Goal: Task Accomplishment & Management: Complete application form

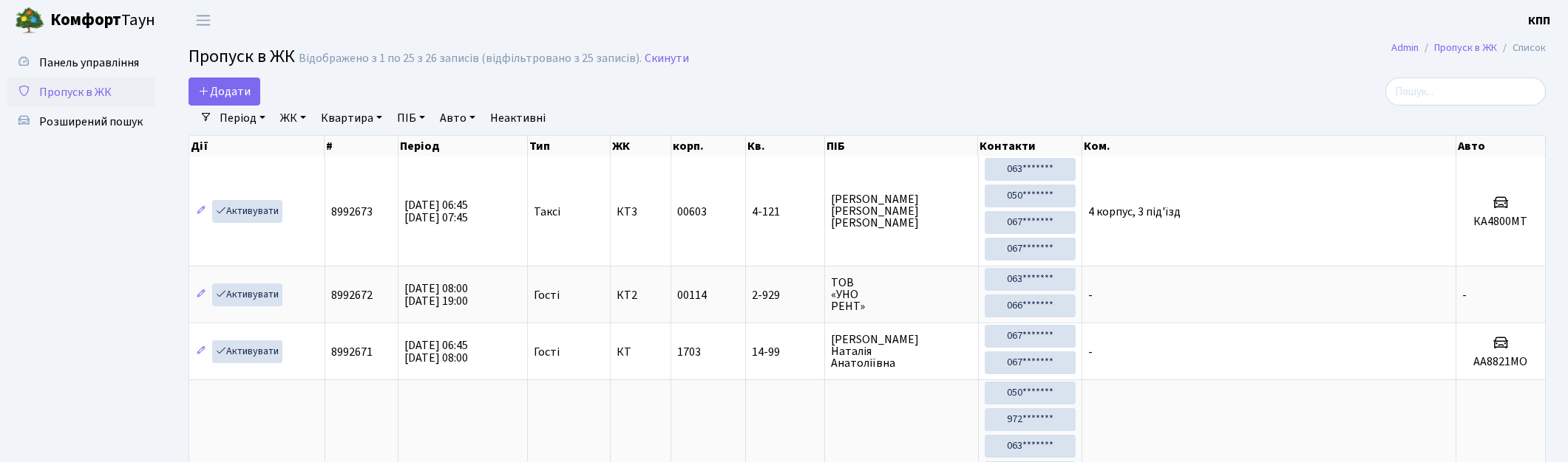
select select "25"
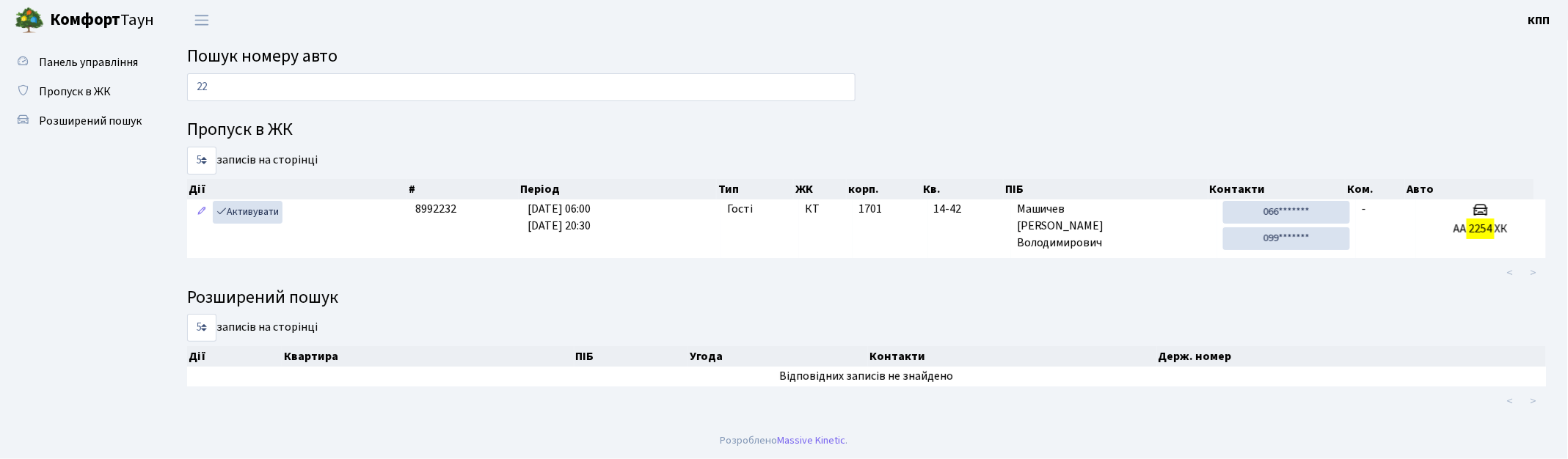
type input "2"
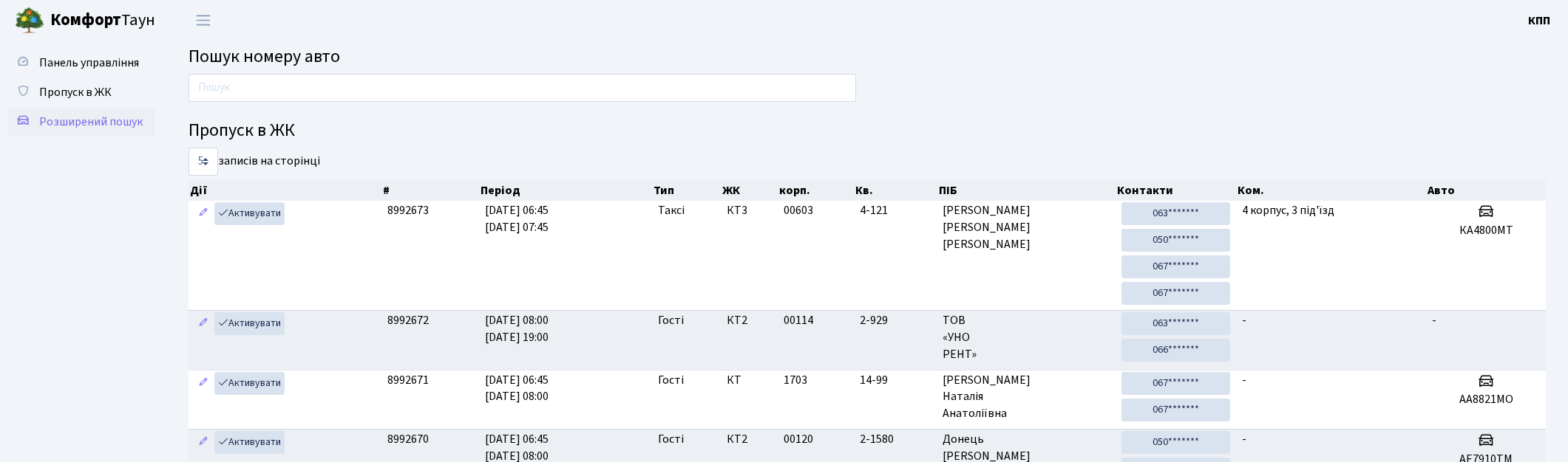
click at [95, 136] on link "Розширений пошук" at bounding box center [81, 121] width 148 height 30
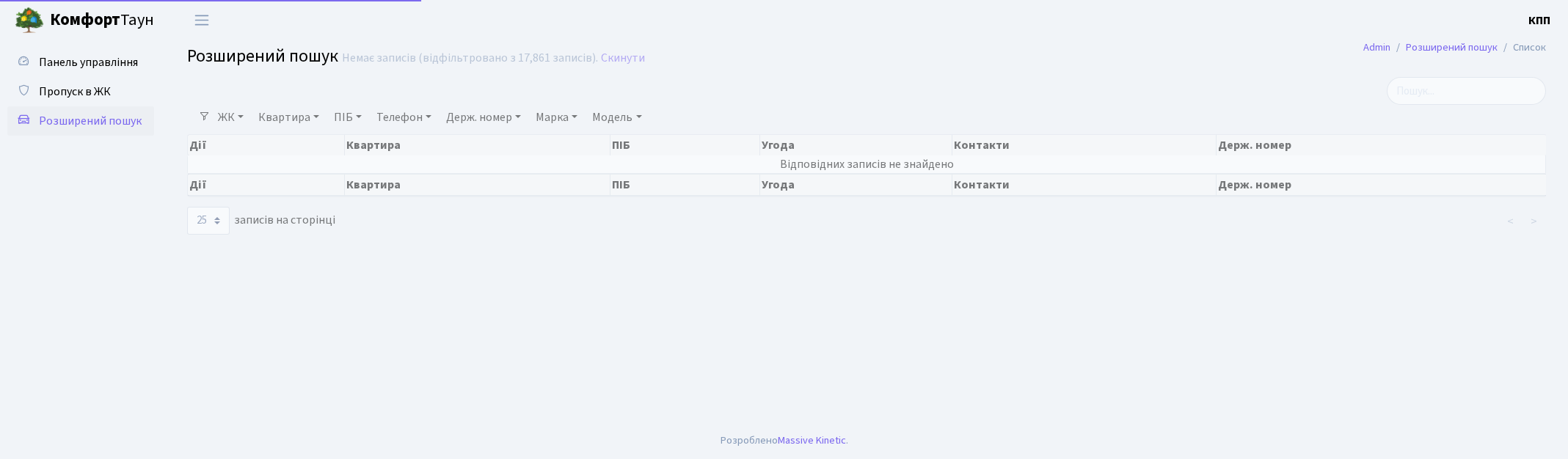
select select "25"
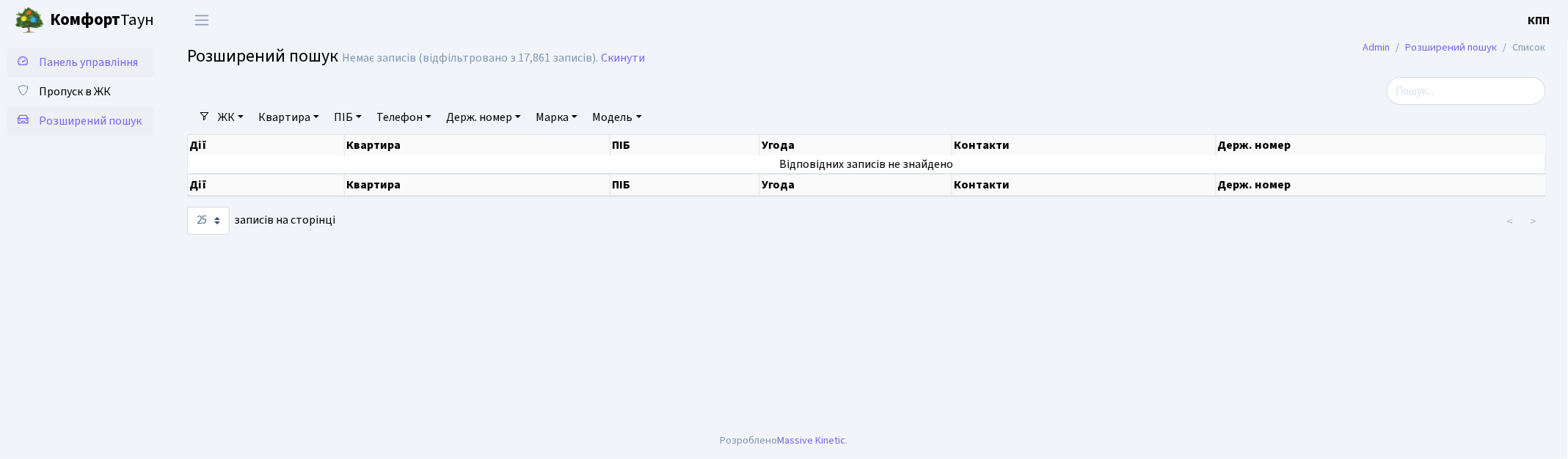
click at [103, 62] on span "Панель управління" at bounding box center [88, 62] width 99 height 16
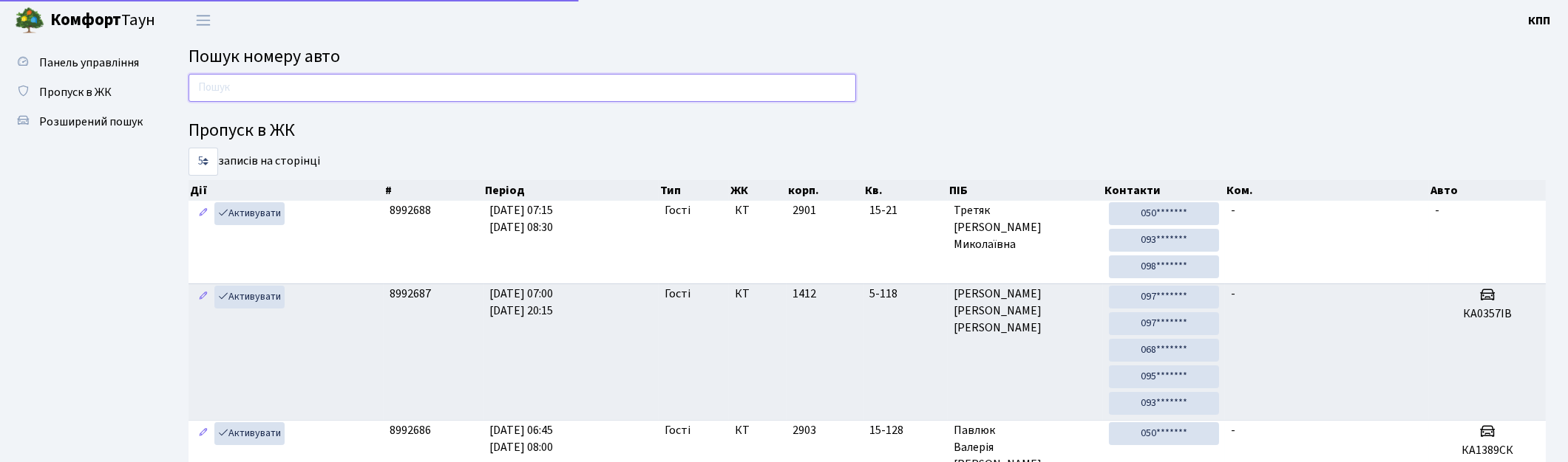
click at [319, 82] on input "text" at bounding box center [522, 87] width 667 height 28
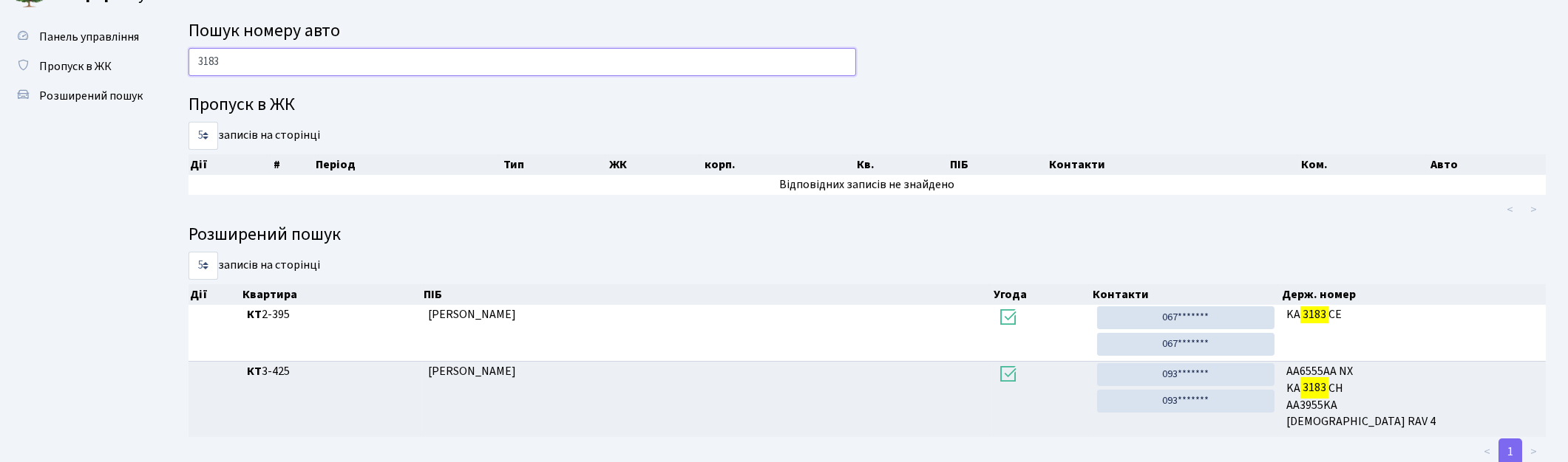
scroll to position [68, 0]
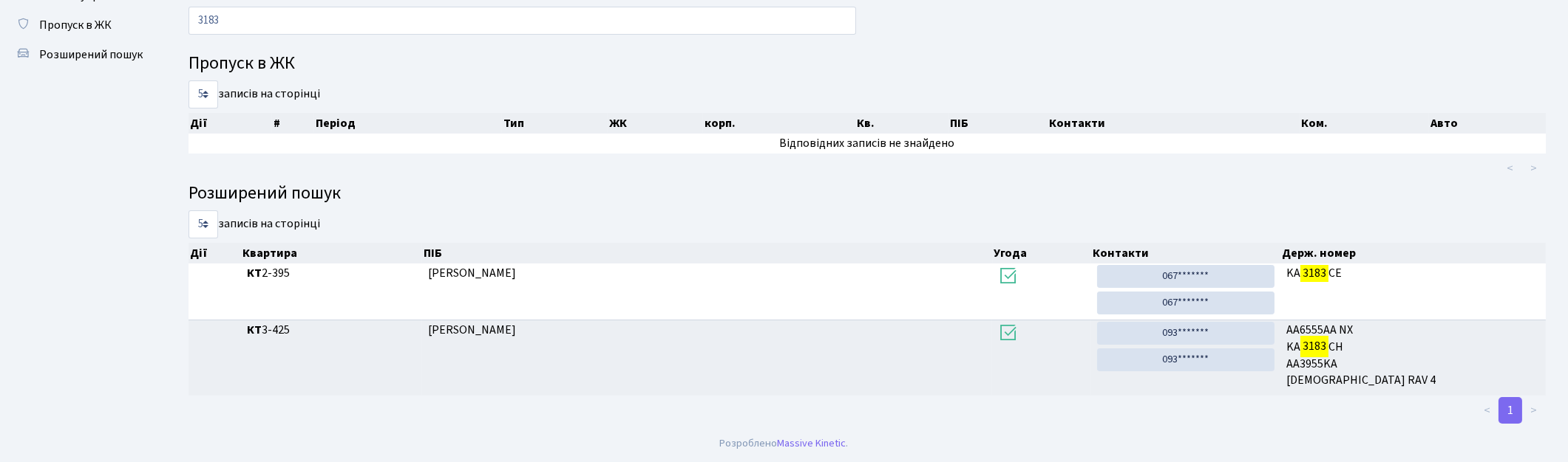
click at [1062, 203] on h4 "Розширений пошук" at bounding box center [866, 193] width 1357 height 21
click at [652, 20] on input "3183" at bounding box center [522, 20] width 667 height 28
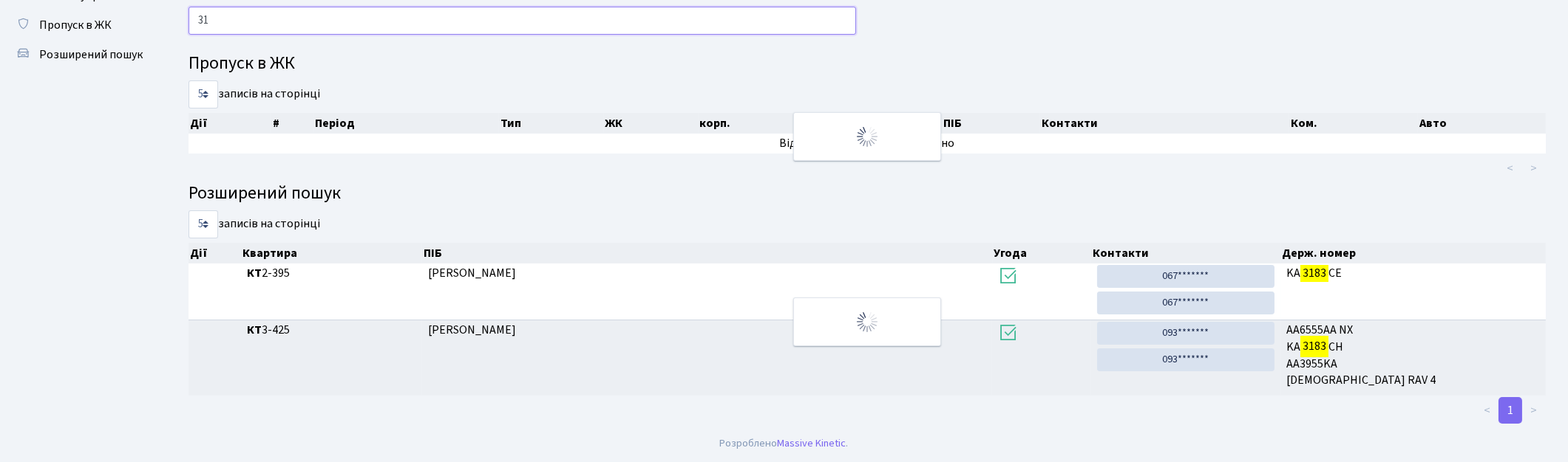
type input "3"
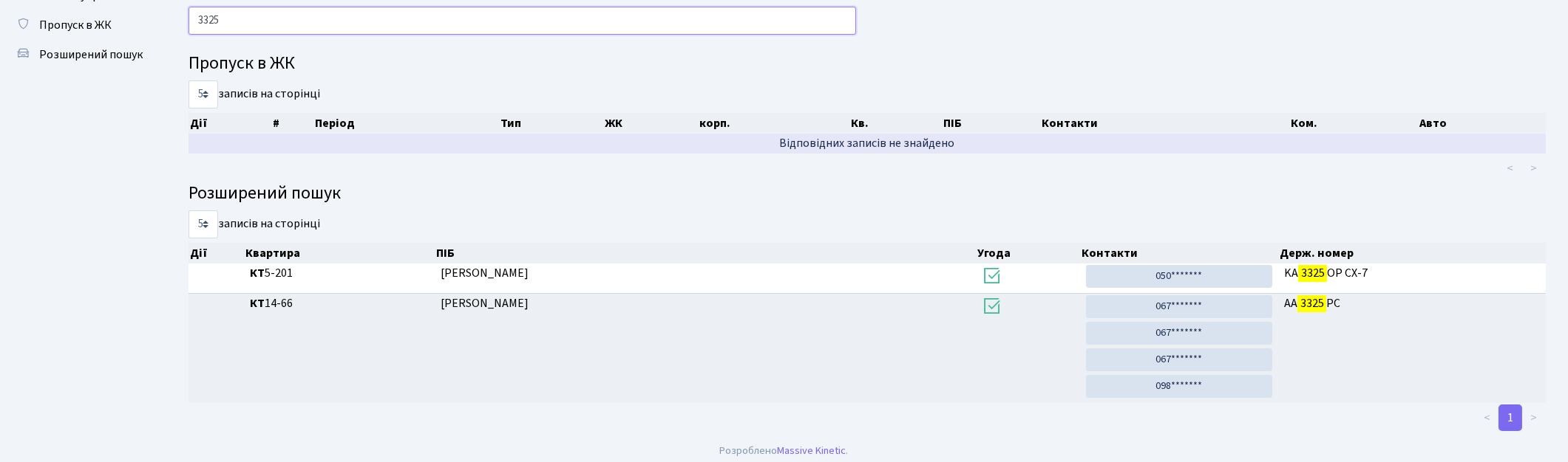
type input "3325"
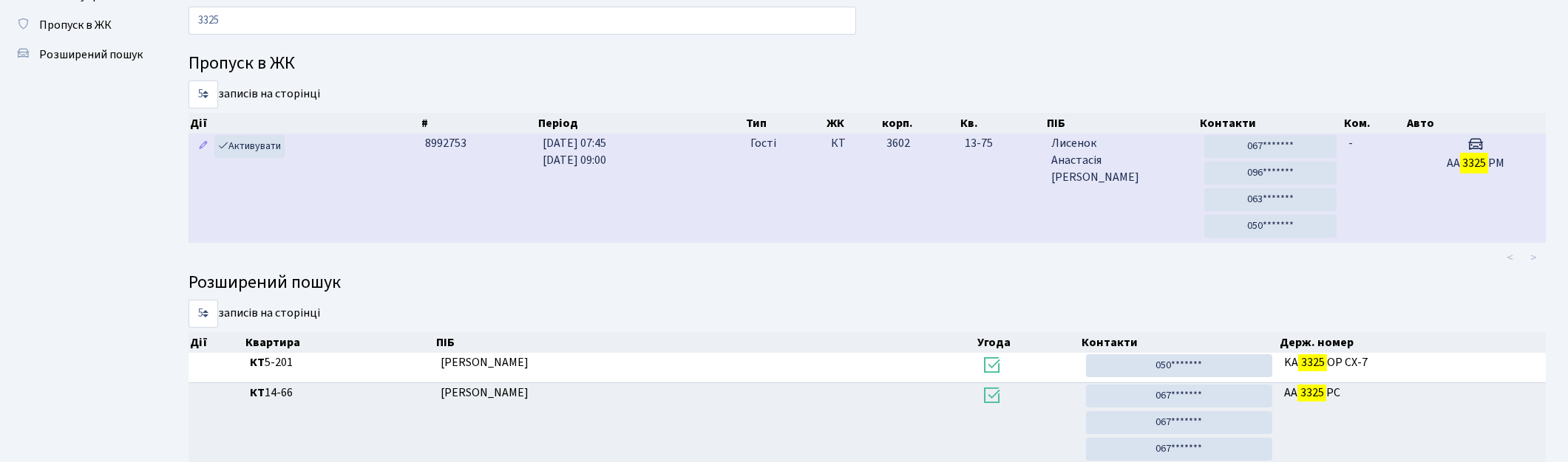
click at [788, 208] on td "Гості" at bounding box center [784, 188] width 80 height 109
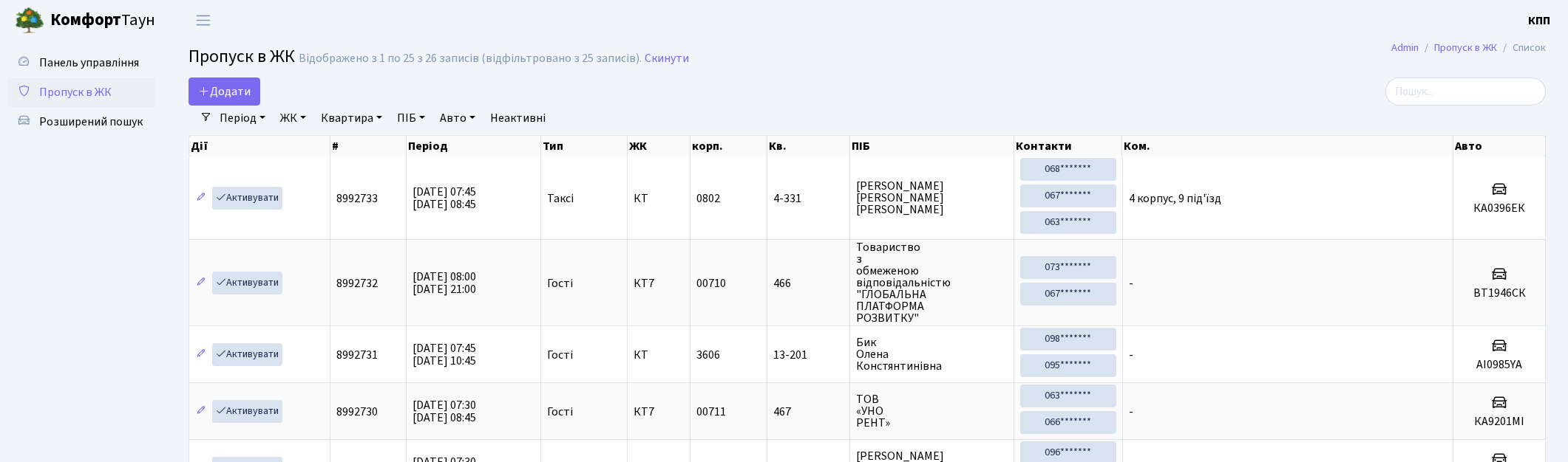
select select "25"
click at [206, 86] on icon at bounding box center [204, 91] width 12 height 12
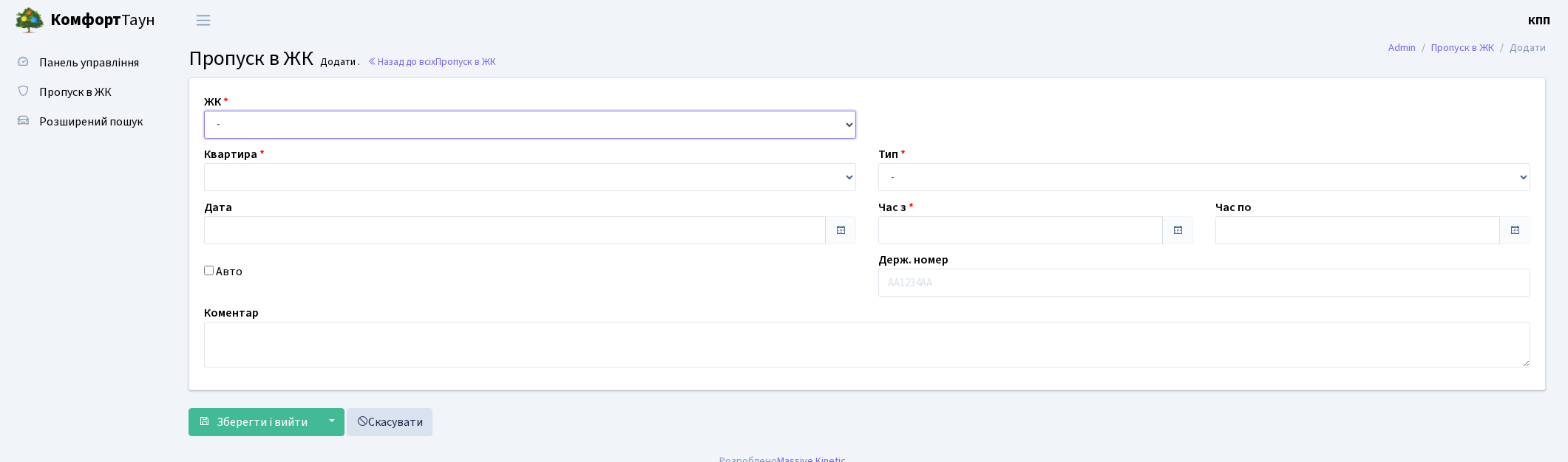
click at [314, 122] on select "- КТ, вул. Регенераторна, 4 КТ2, просп. [STREET_ADDRESS] [STREET_ADDRESS] [PERS…" at bounding box center [530, 124] width 652 height 28
type input "[DATE]"
type input "07:45"
type input "08:45"
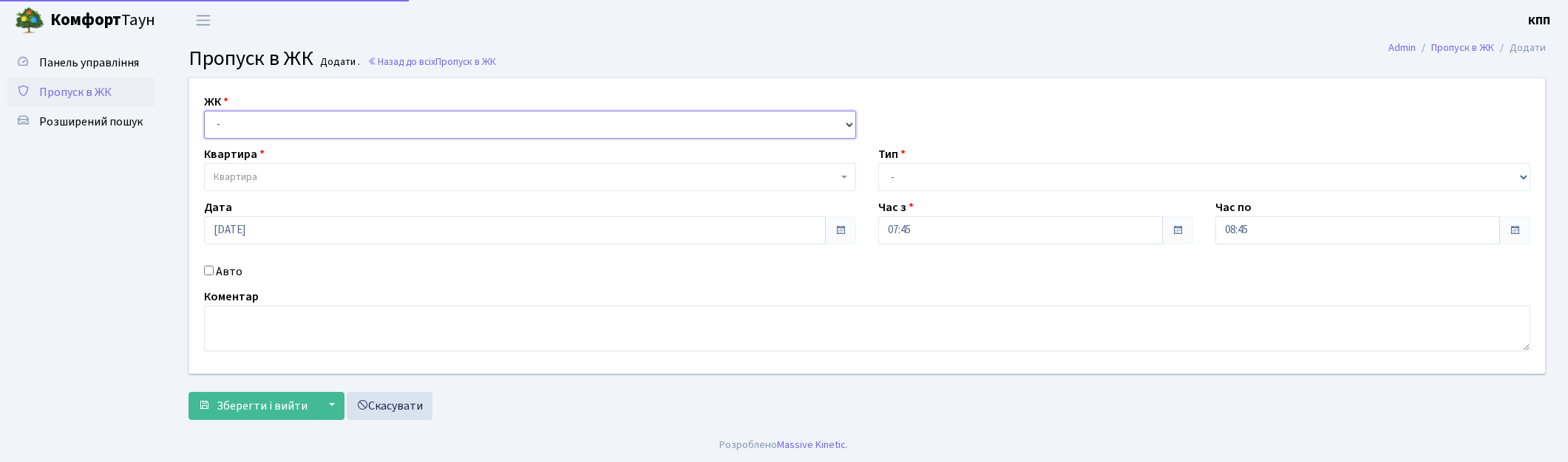
select select "271"
click at [204, 111] on select "- КТ, вул. Регенераторна, 4 КТ2, просп. [STREET_ADDRESS] [STREET_ADDRESS] [PERS…" at bounding box center [530, 124] width 652 height 28
select select
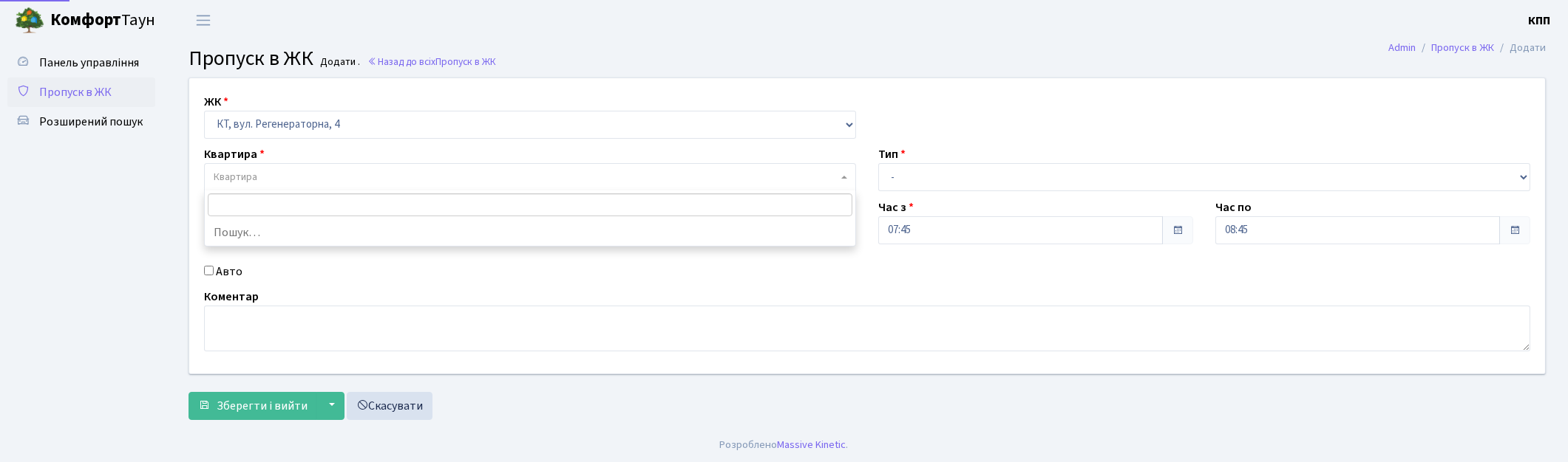
click at [240, 181] on span "Квартира" at bounding box center [235, 177] width 43 height 14
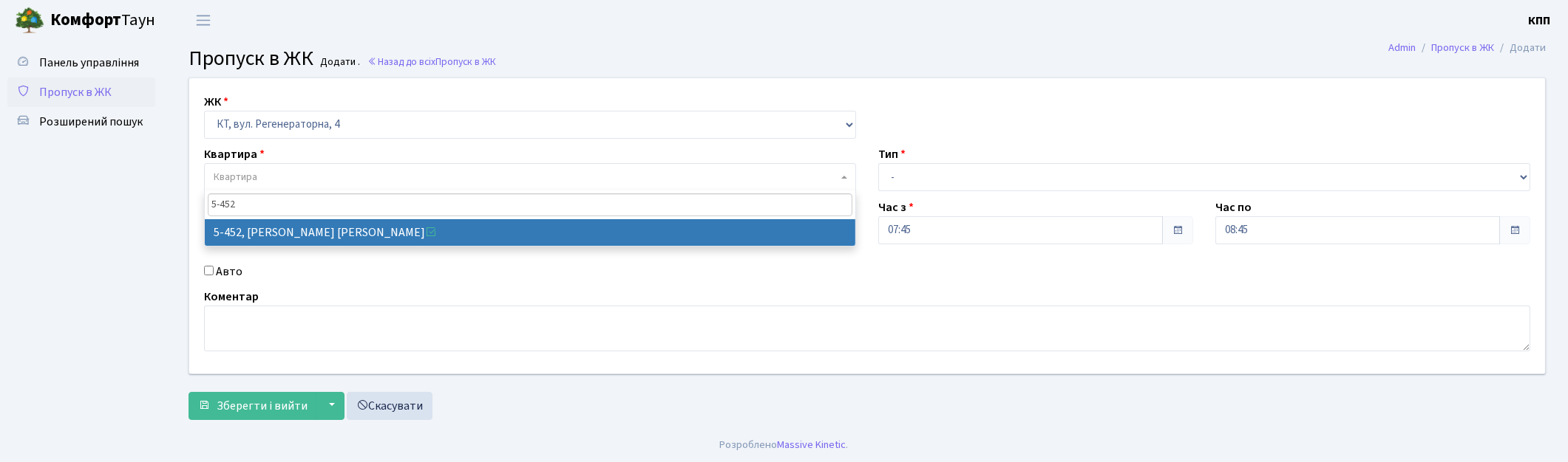
type input "5-452"
select select "2060"
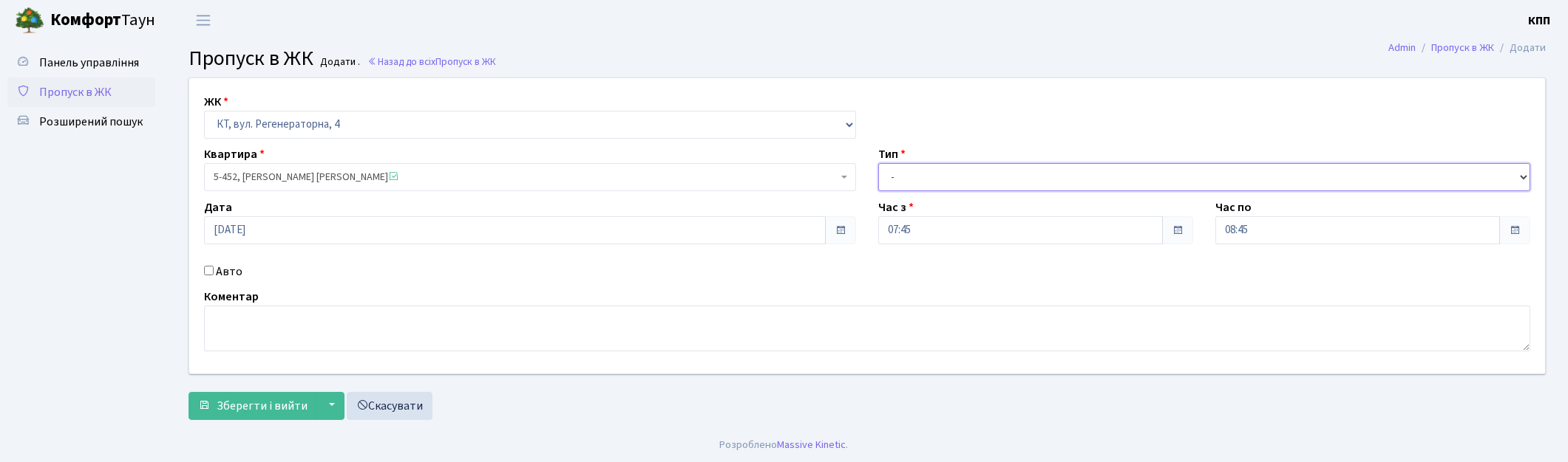
click at [926, 176] on select "- Доставка Таксі Гості Сервіс" at bounding box center [1204, 177] width 652 height 28
select select "3"
click at [878, 163] on select "- Доставка Таксі Гості Сервіс" at bounding box center [1204, 177] width 652 height 28
drag, startPoint x: 232, startPoint y: 273, endPoint x: 264, endPoint y: 259, distance: 34.9
click at [232, 272] on label "Авто" at bounding box center [229, 272] width 27 height 17
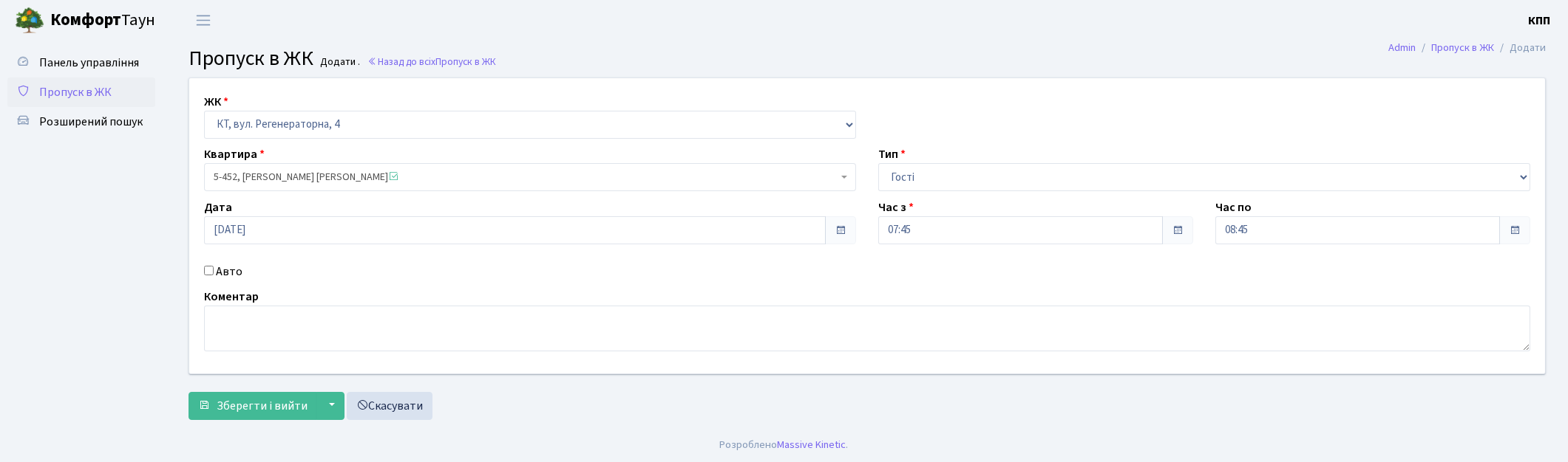
click at [213, 272] on input "Авто" at bounding box center [209, 270] width 10 height 10
checkbox input "true"
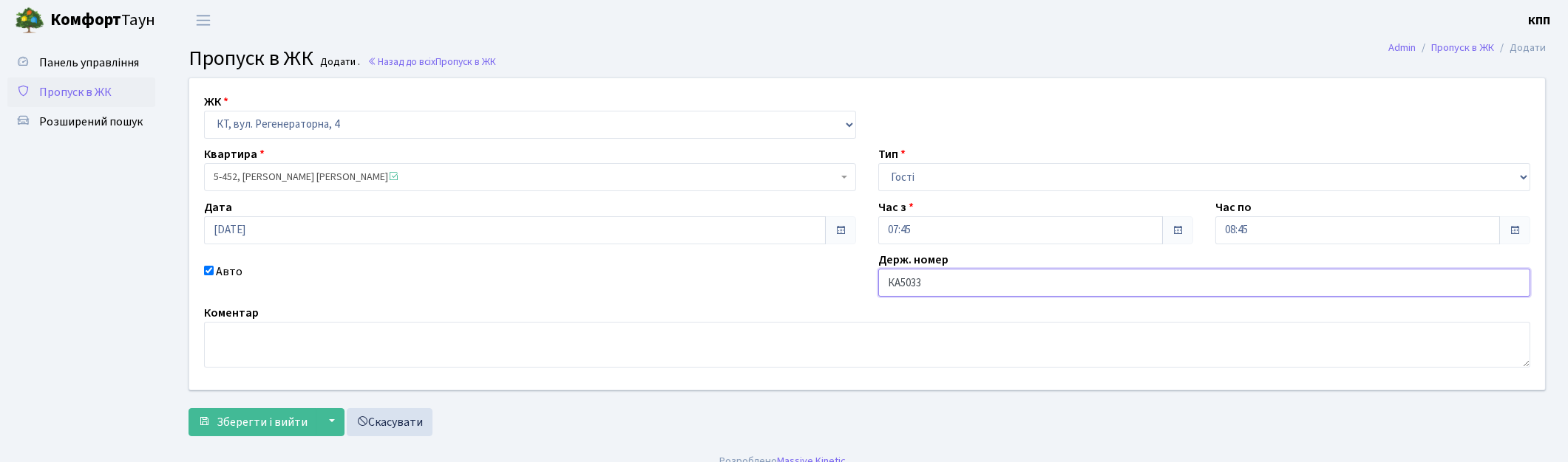
type input "КА5033ВМ"
click at [292, 423] on span "Зберегти і вийти" at bounding box center [262, 422] width 91 height 16
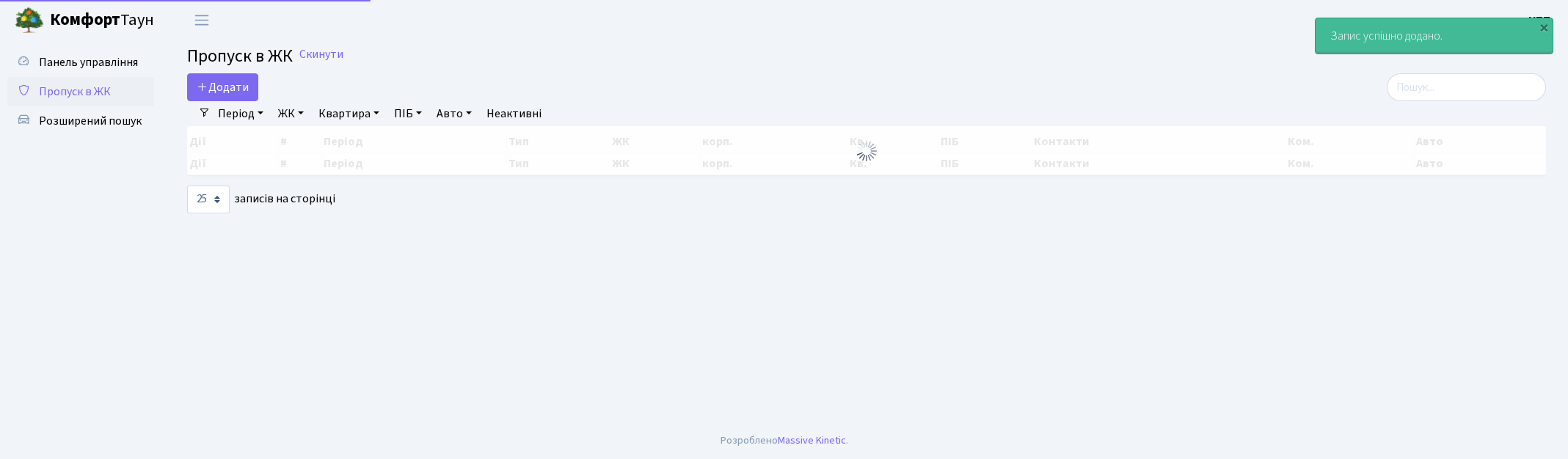
select select "25"
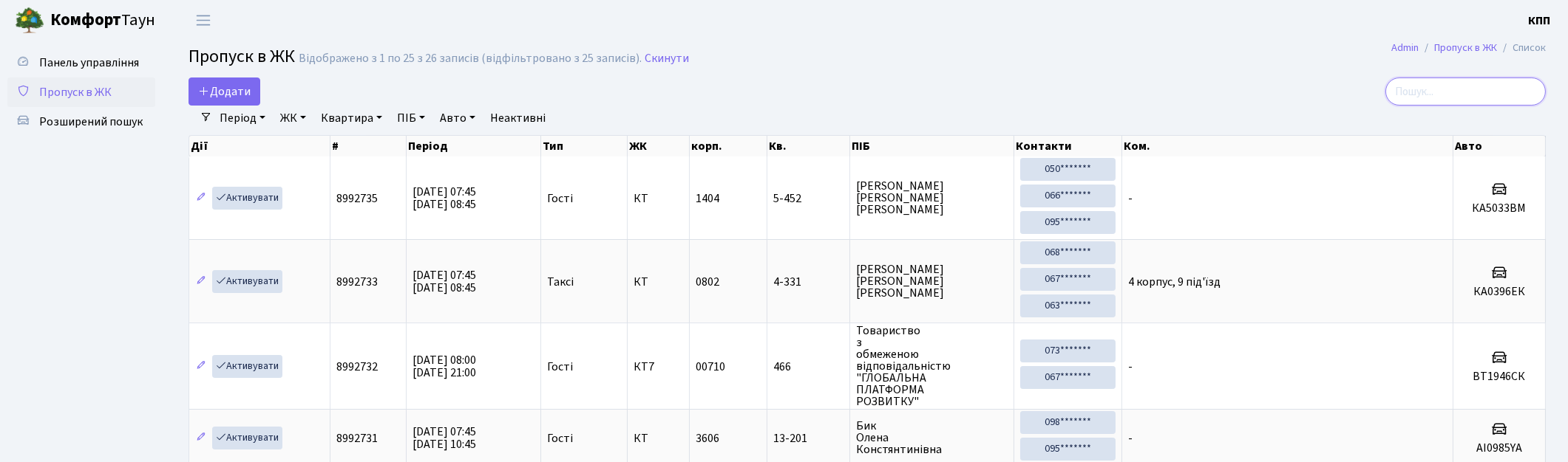
click at [1484, 99] on input "search" at bounding box center [1465, 91] width 160 height 28
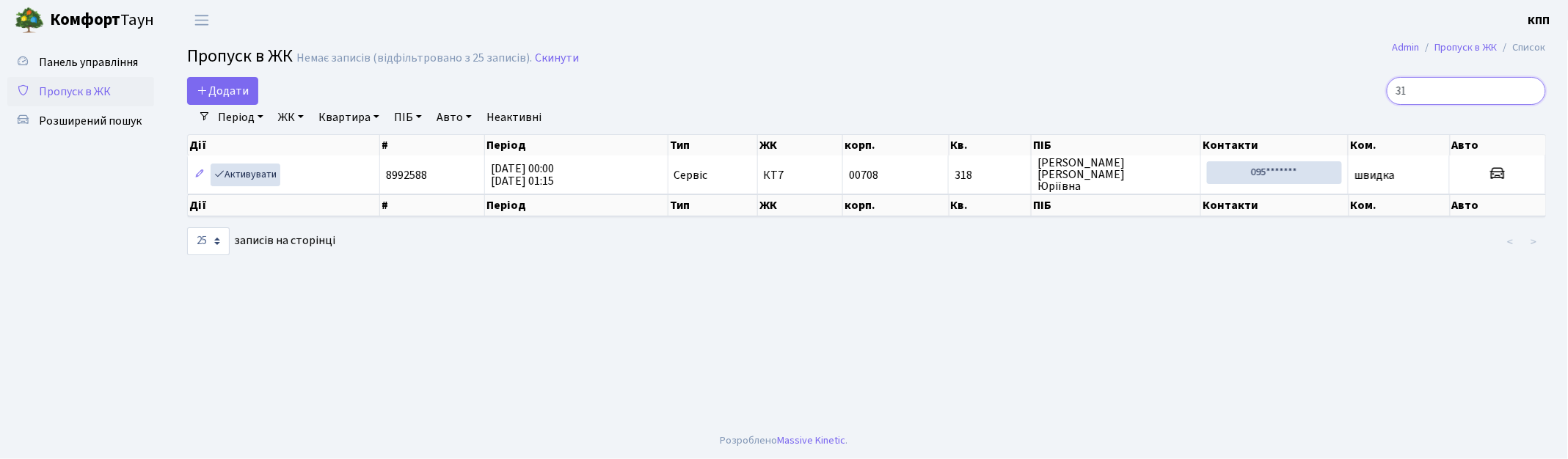
type input "3"
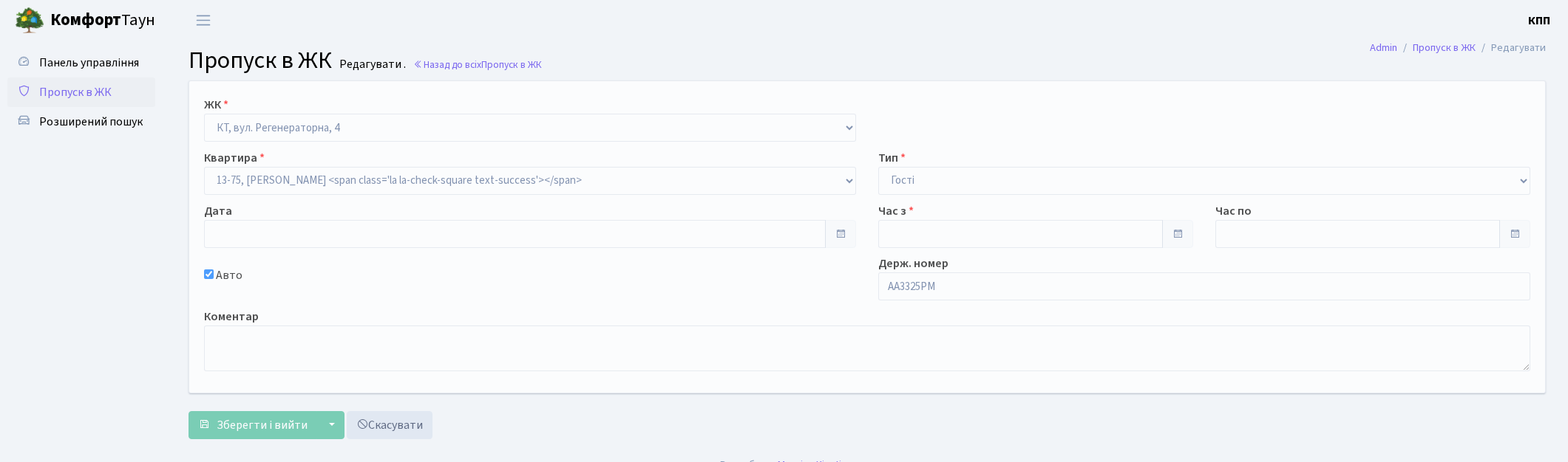
type input "[DATE]"
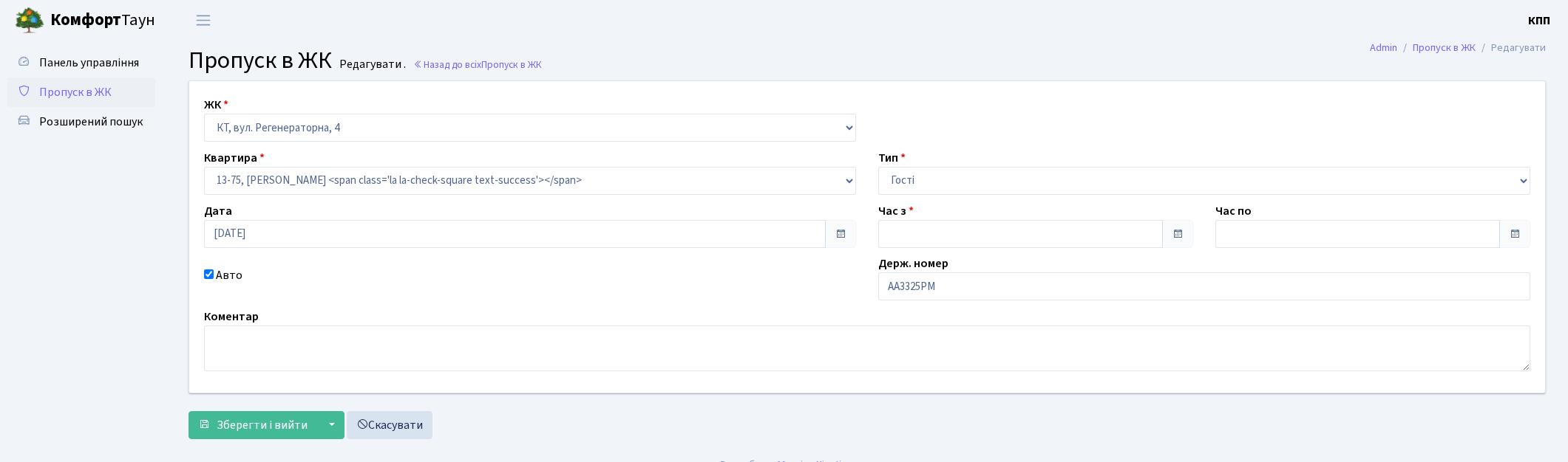
type input "07:45"
type input "09:00"
checkbox input "true"
click at [973, 281] on input "АА3325РМ" at bounding box center [1204, 286] width 652 height 28
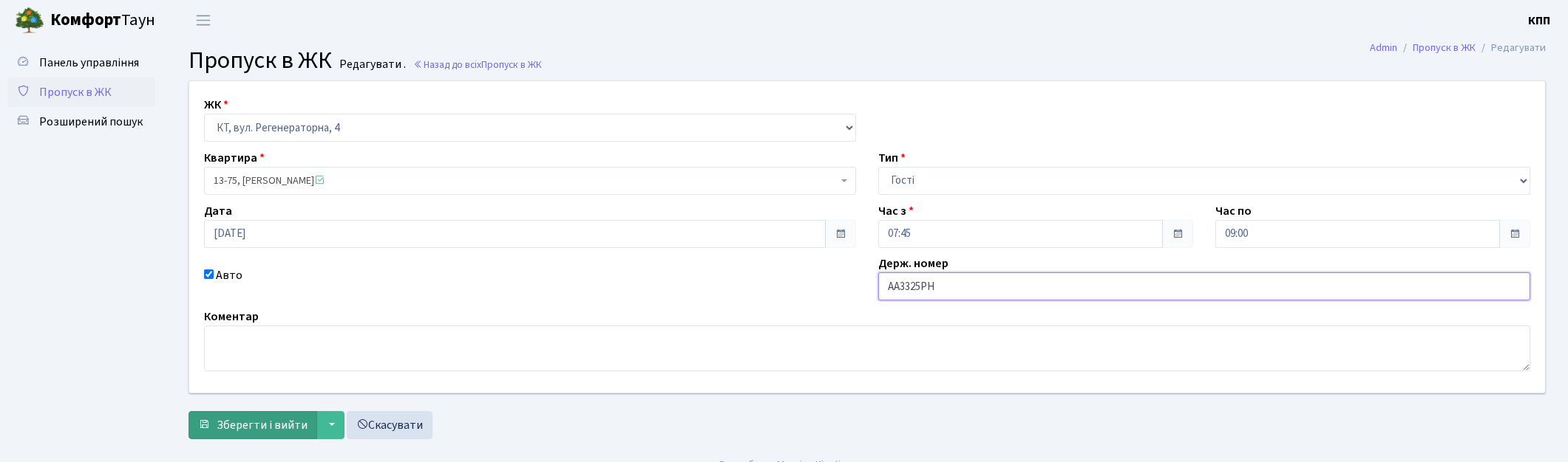
type input "АА3325РН"
click at [278, 426] on span "Зберегти і вийти" at bounding box center [262, 425] width 91 height 16
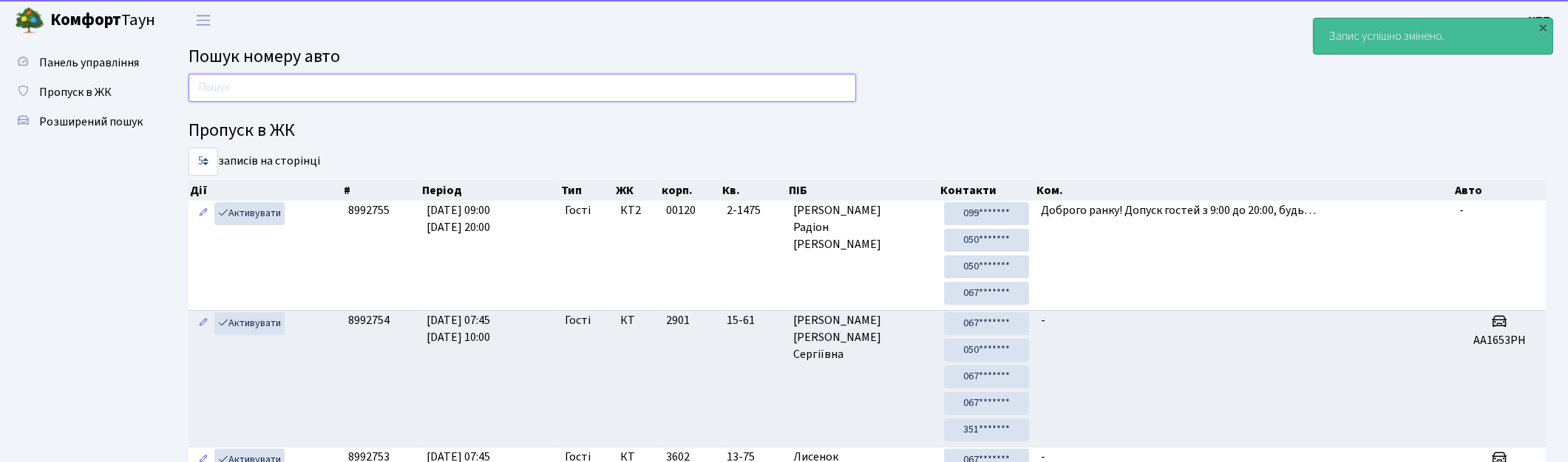
click at [279, 96] on input "text" at bounding box center [522, 87] width 667 height 28
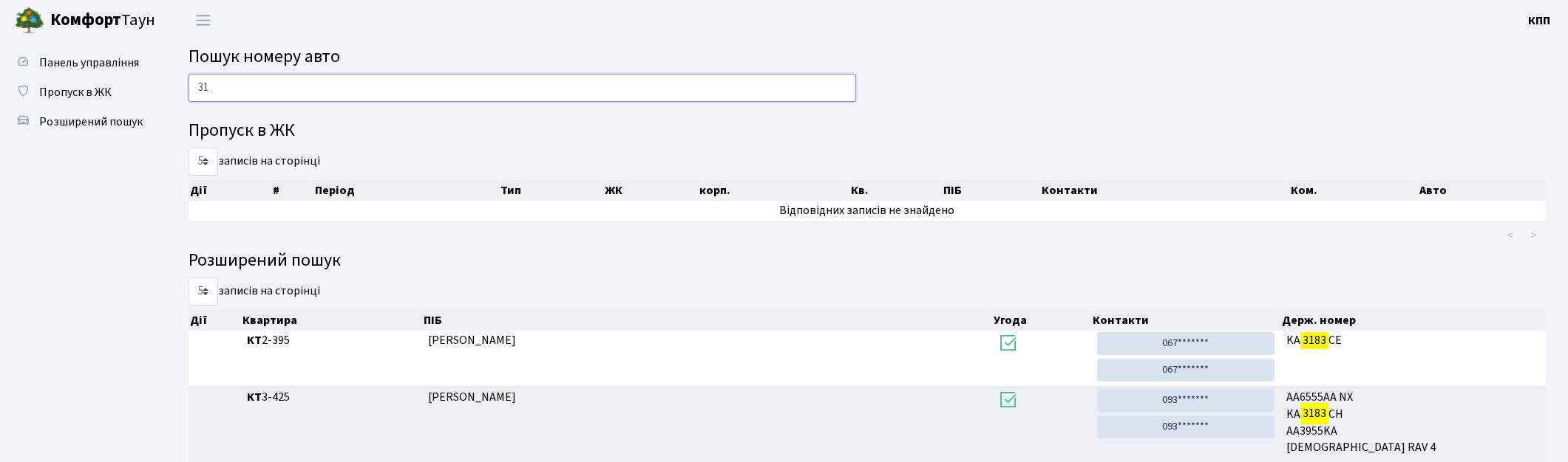
type input "3"
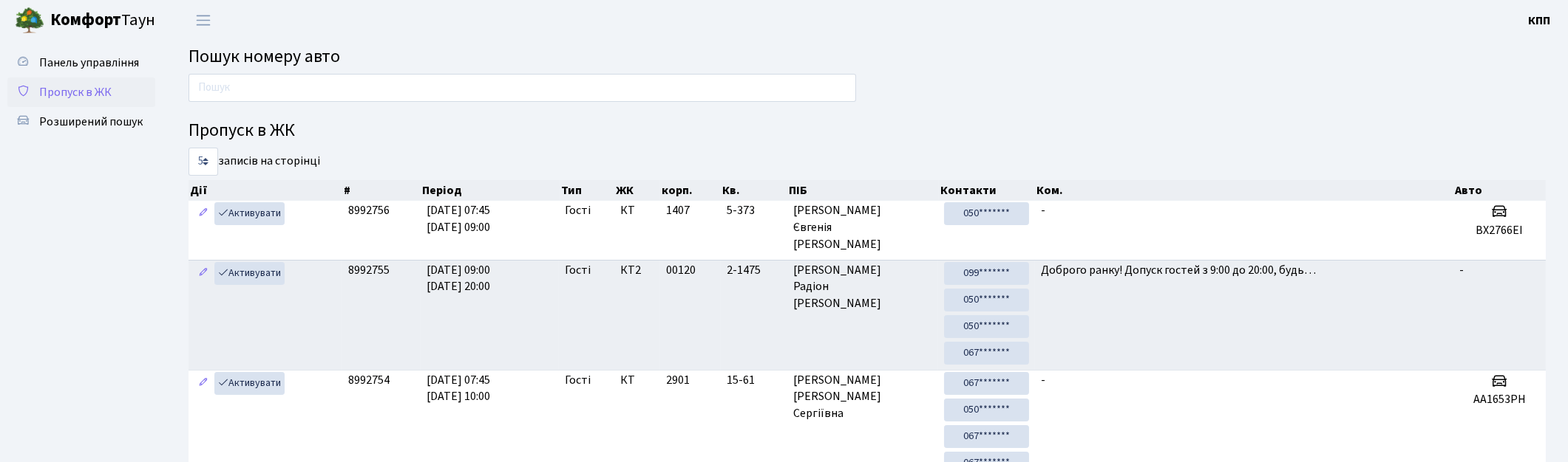
click at [102, 93] on span "Пропуск в ЖК" at bounding box center [75, 92] width 72 height 16
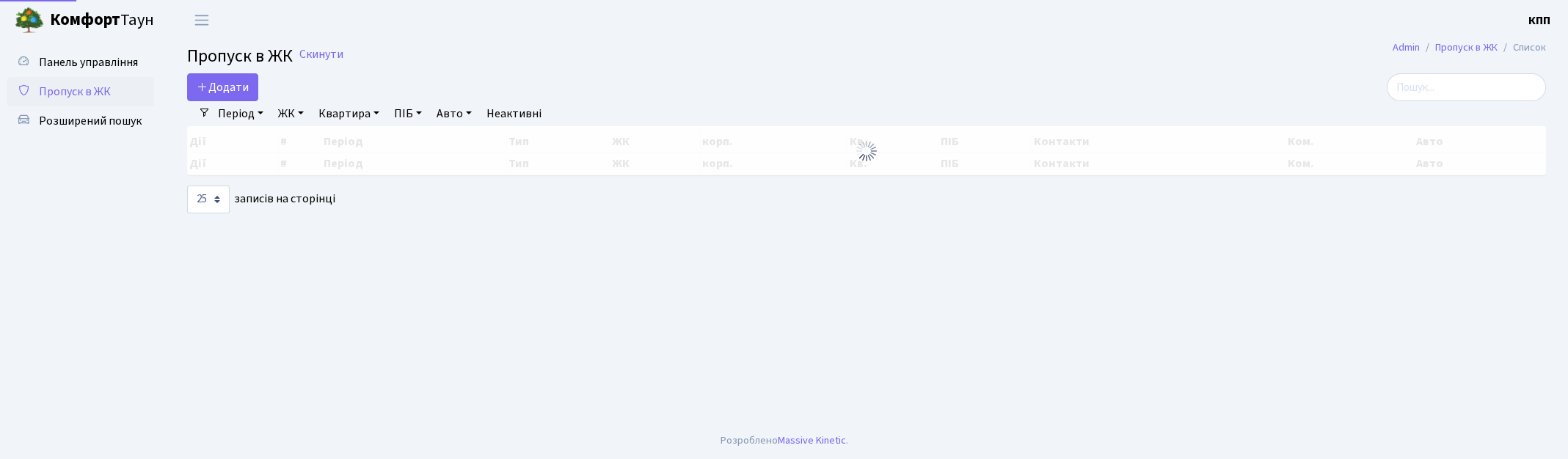
select select "25"
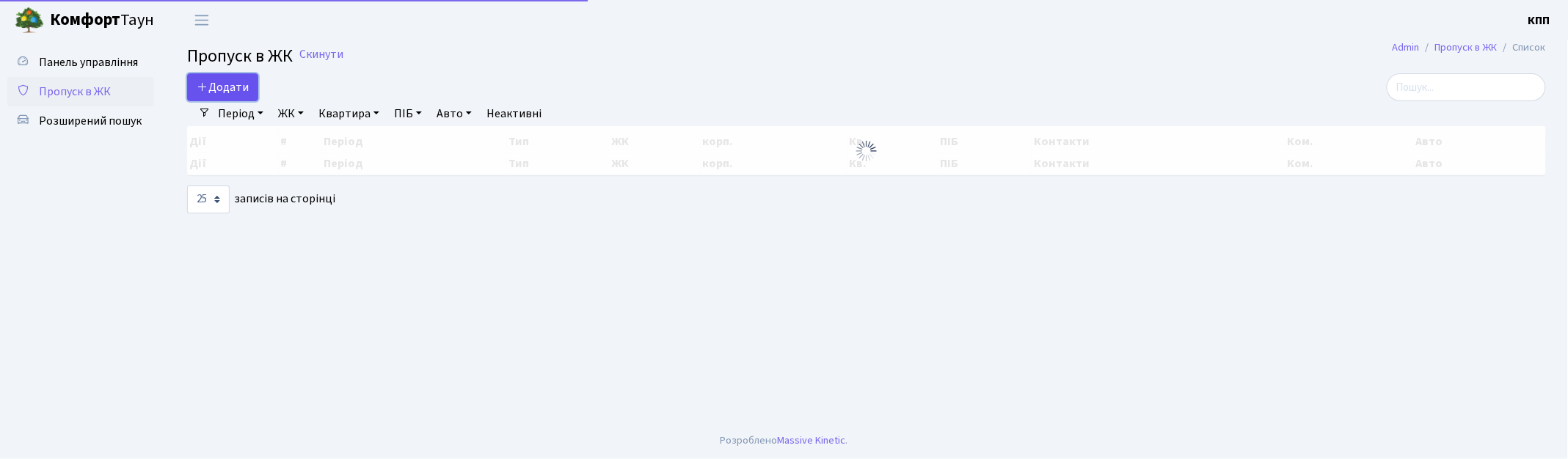
click at [208, 85] on span "Додати" at bounding box center [222, 87] width 52 height 16
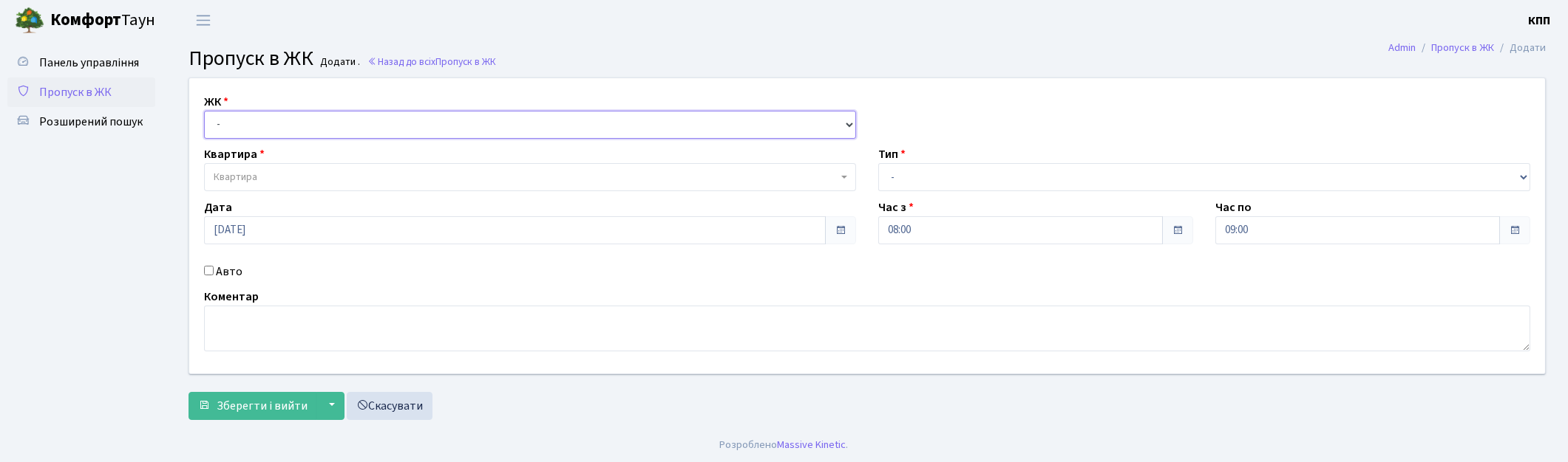
click at [222, 125] on select "- КТ, вул. Регенераторна, 4 КТ2, просп. [STREET_ADDRESS] [STREET_ADDRESS] [PERS…" at bounding box center [530, 124] width 652 height 28
select select "271"
click at [204, 111] on select "- КТ, вул. Регенераторна, 4 КТ2, просп. [STREET_ADDRESS] [STREET_ADDRESS] [PERS…" at bounding box center [530, 124] width 652 height 28
select select
click at [210, 277] on div "Авто" at bounding box center [530, 272] width 674 height 17
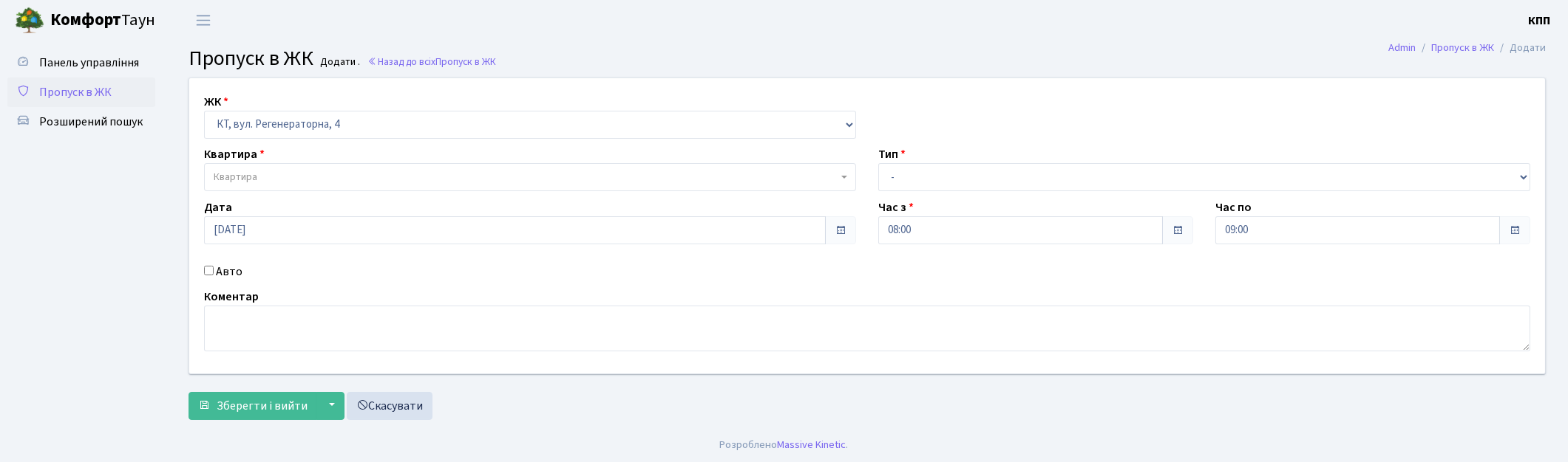
click at [208, 270] on input "Авто" at bounding box center [209, 270] width 10 height 10
checkbox input "true"
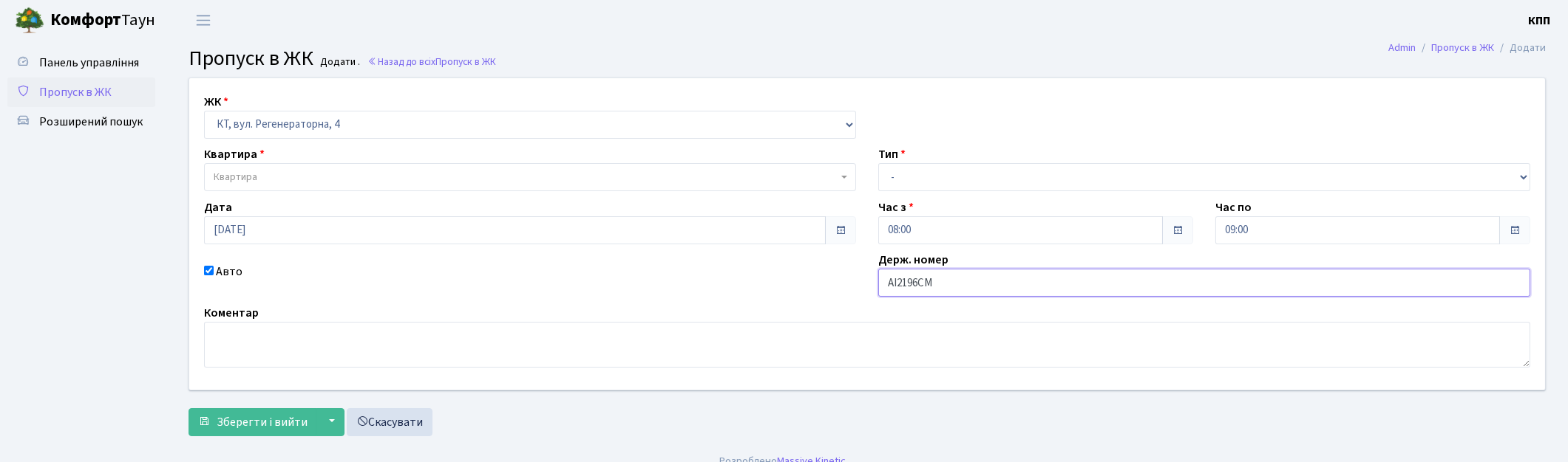
type input "АІ2196СМ"
click at [989, 182] on select "- Доставка Таксі Гості Сервіс" at bounding box center [1204, 177] width 652 height 28
select select "1"
click at [878, 163] on select "- Доставка Таксі Гості Сервіс" at bounding box center [1204, 177] width 652 height 28
click at [363, 179] on span "Квартира" at bounding box center [525, 177] width 624 height 14
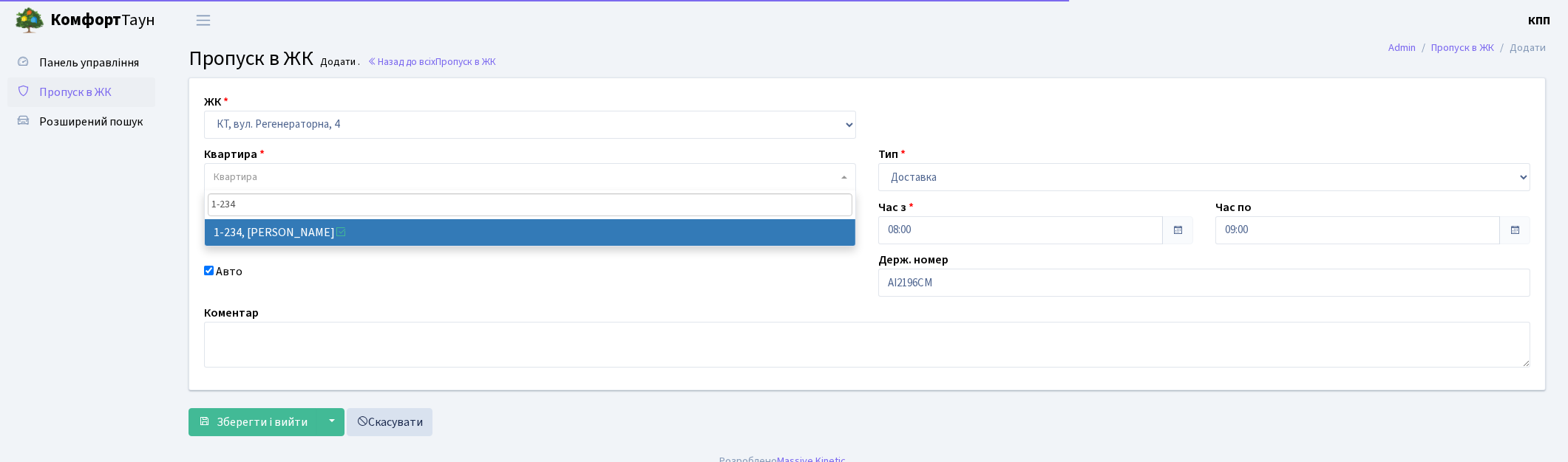
type input "1-234"
drag, startPoint x: 291, startPoint y: 225, endPoint x: 290, endPoint y: 236, distance: 11.0
select select "234"
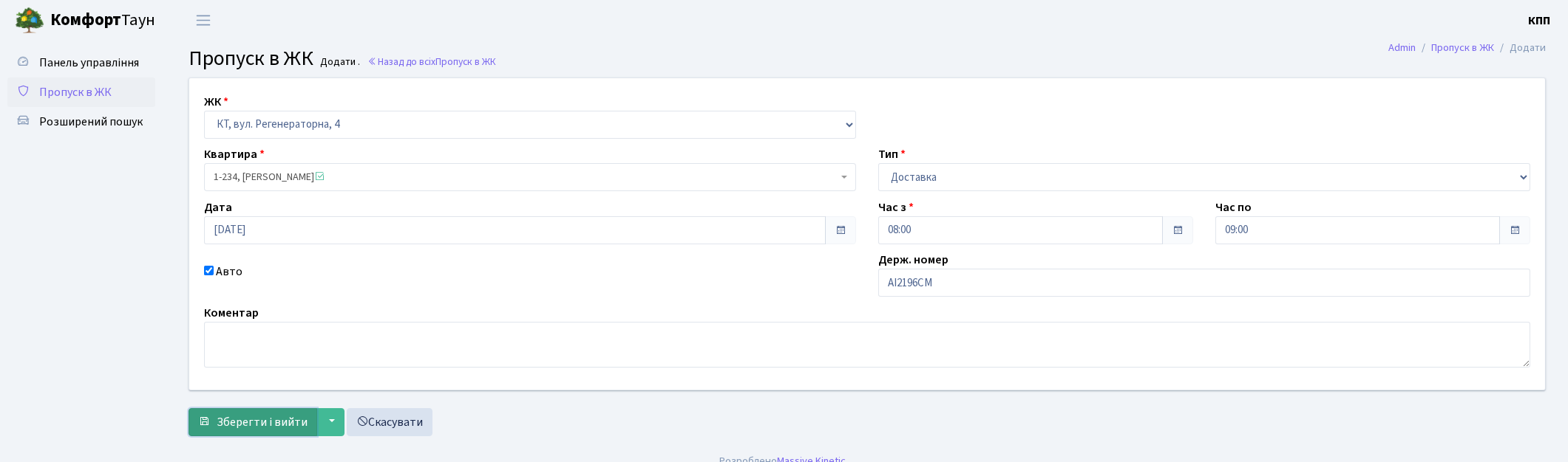
click at [253, 421] on span "Зберегти і вийти" at bounding box center [262, 422] width 91 height 16
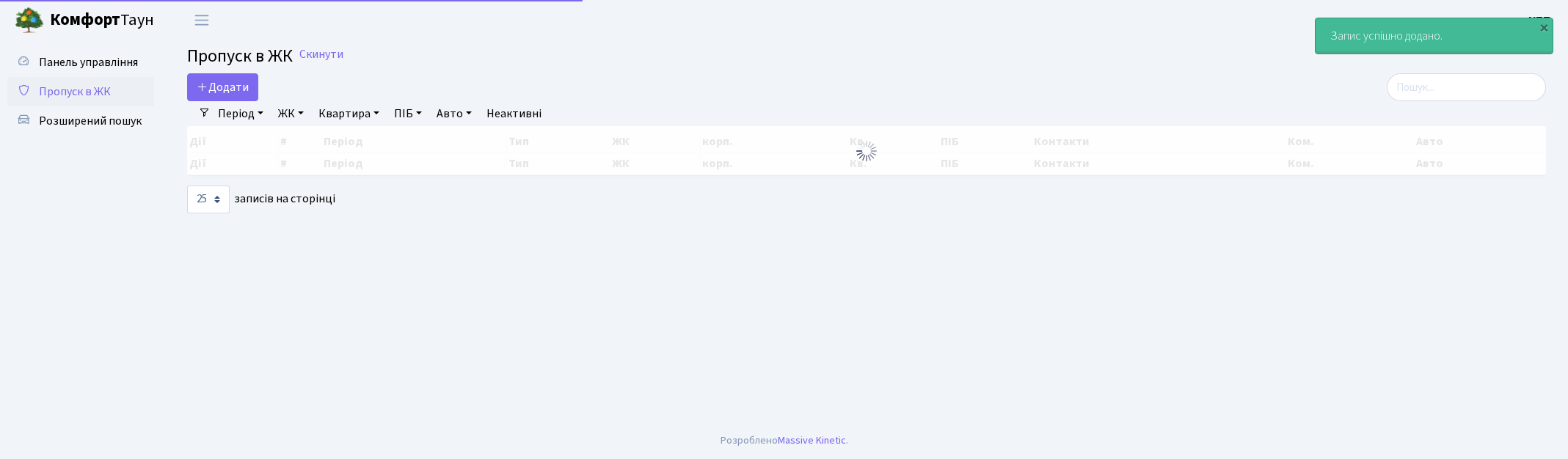
select select "25"
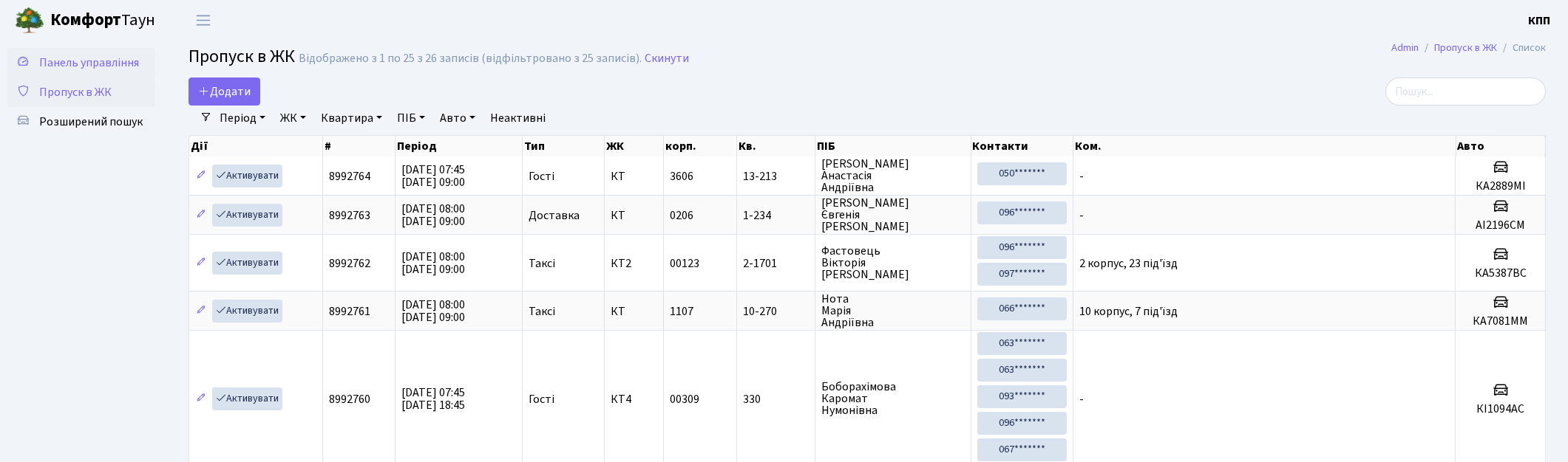
click at [78, 69] on span "Панель управління" at bounding box center [89, 62] width 99 height 16
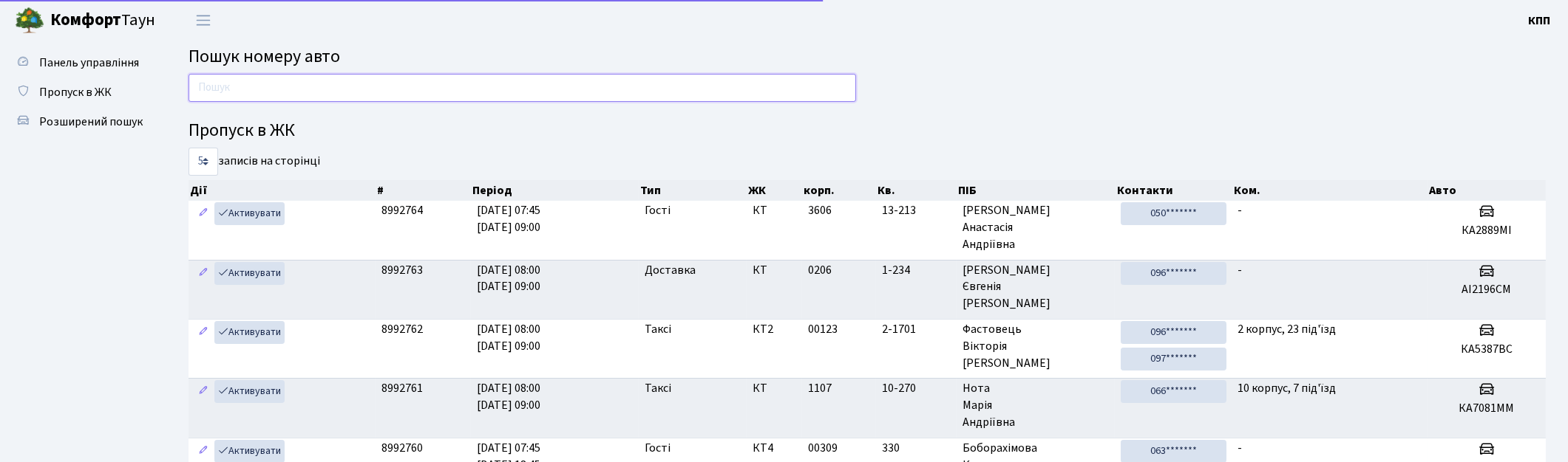
click at [219, 90] on input "text" at bounding box center [522, 87] width 667 height 28
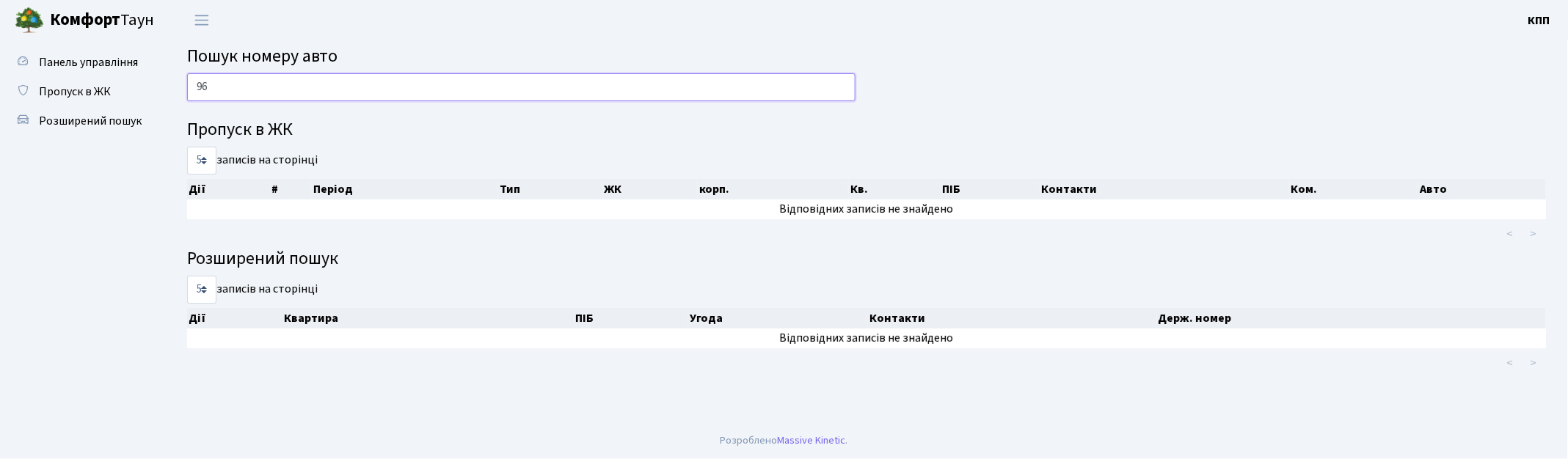
type input "9"
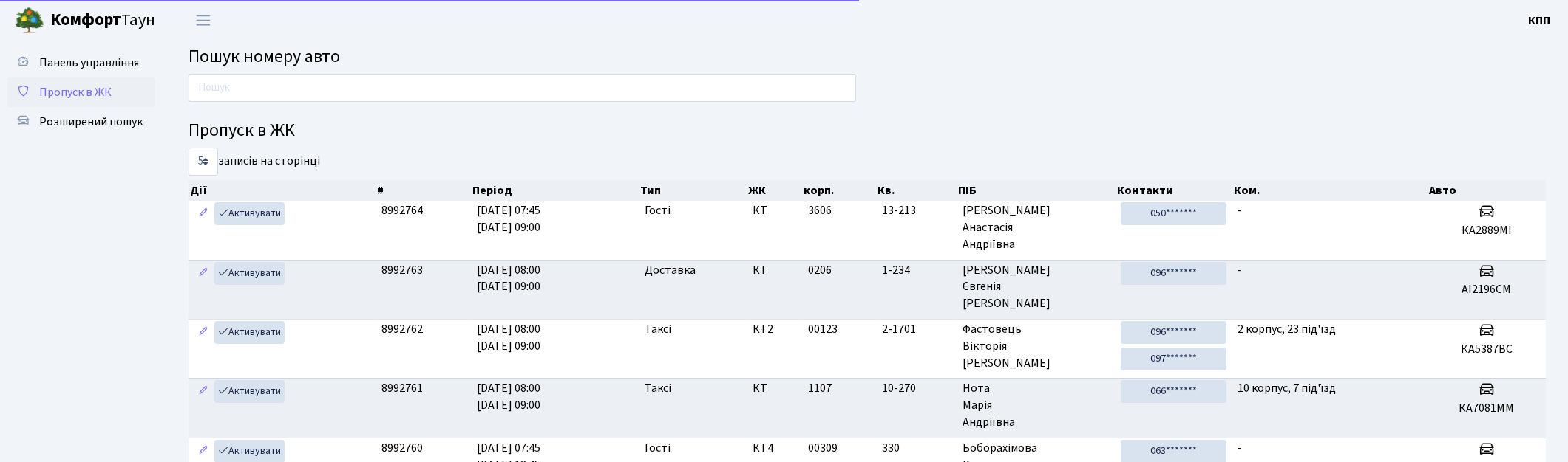
click at [50, 91] on span "Пропуск в ЖК" at bounding box center [75, 92] width 72 height 16
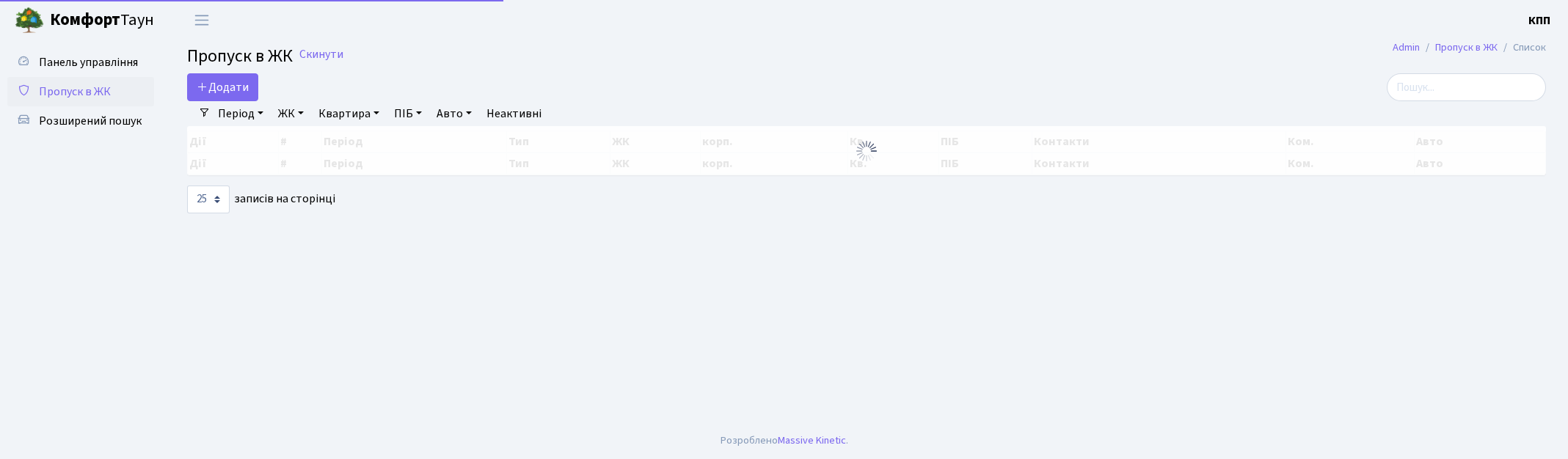
select select "25"
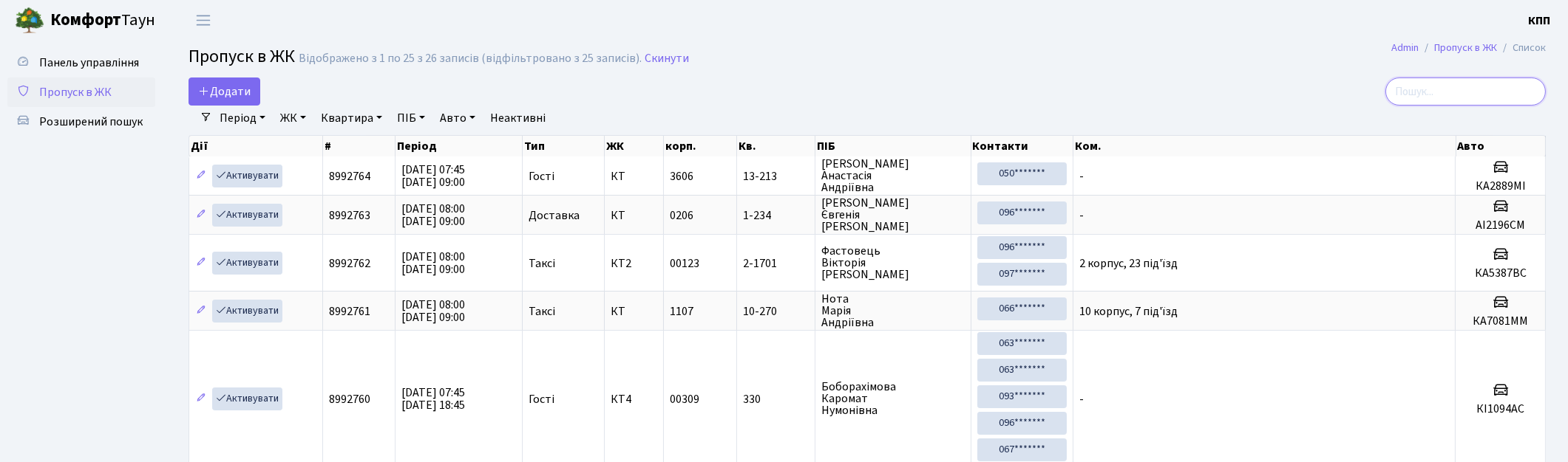
click at [1447, 78] on input "search" at bounding box center [1465, 91] width 160 height 28
type input "1-234"
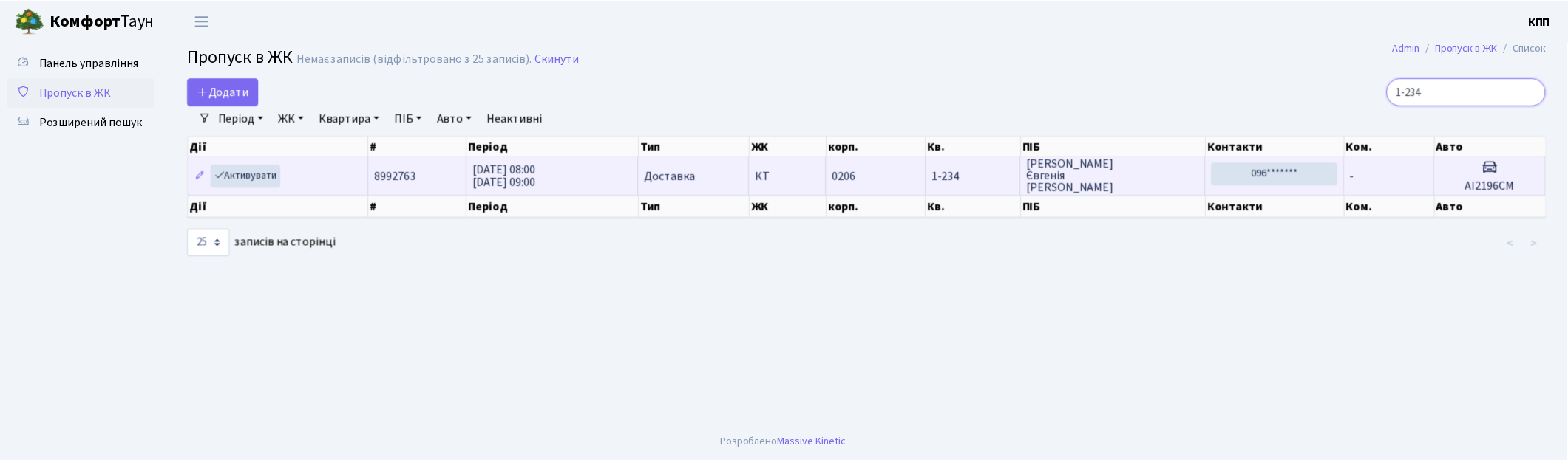
scroll to position [2, 0]
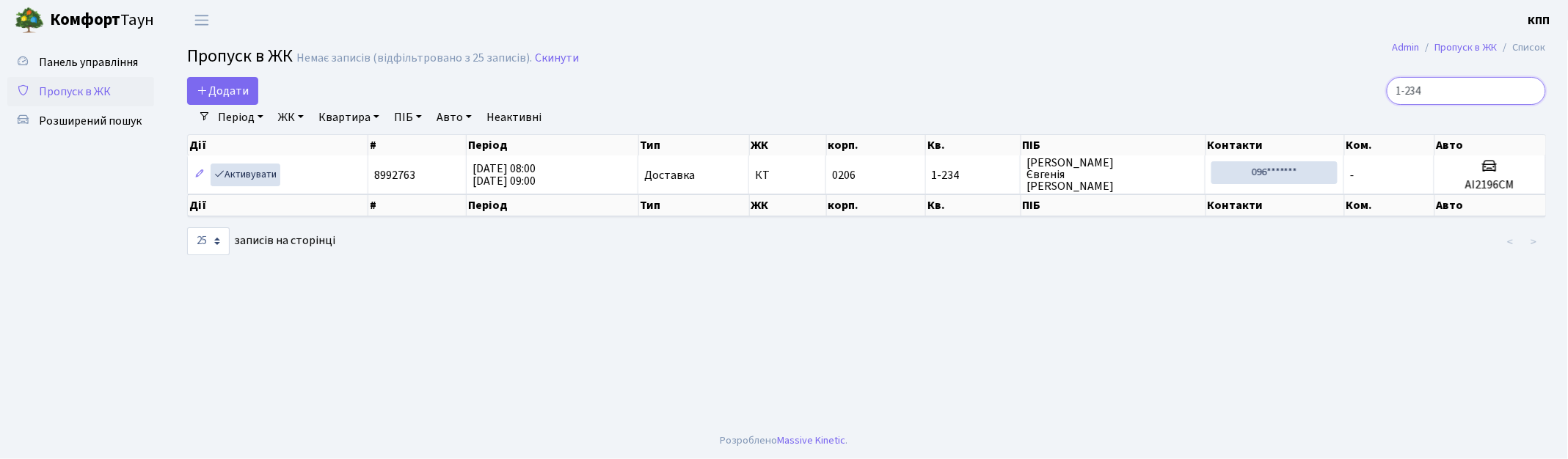
click at [1530, 93] on input "1-234" at bounding box center [1466, 90] width 159 height 28
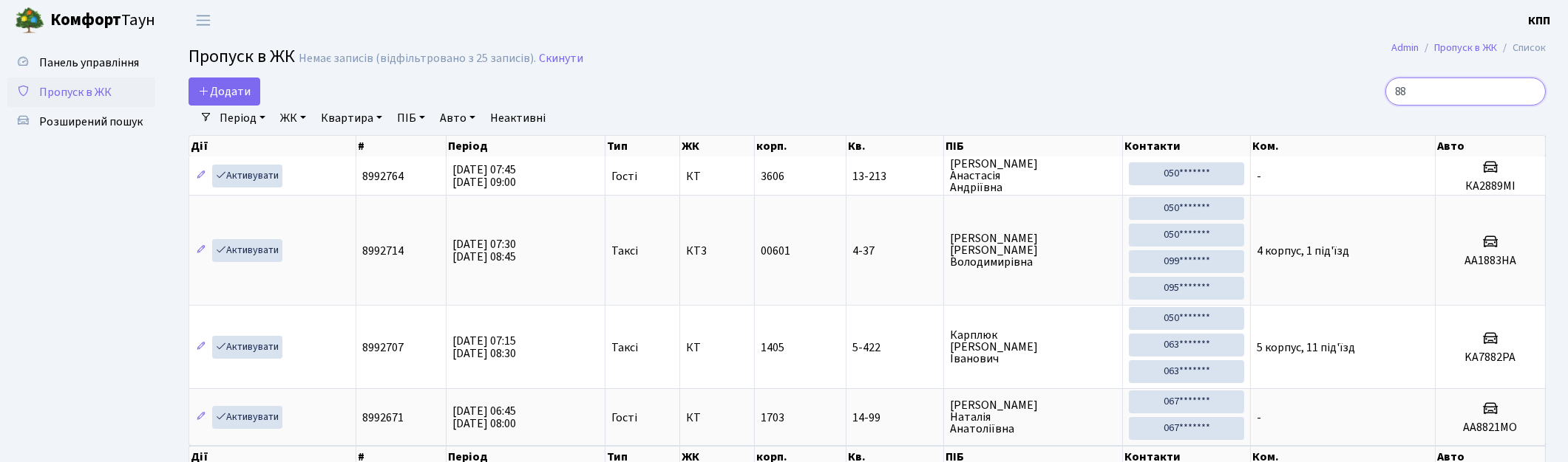
type input "8"
